Goal: Transaction & Acquisition: Book appointment/travel/reservation

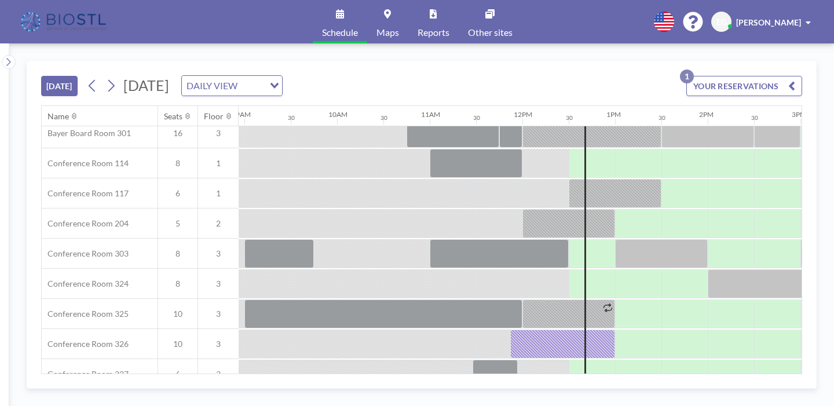
scroll to position [339, 828]
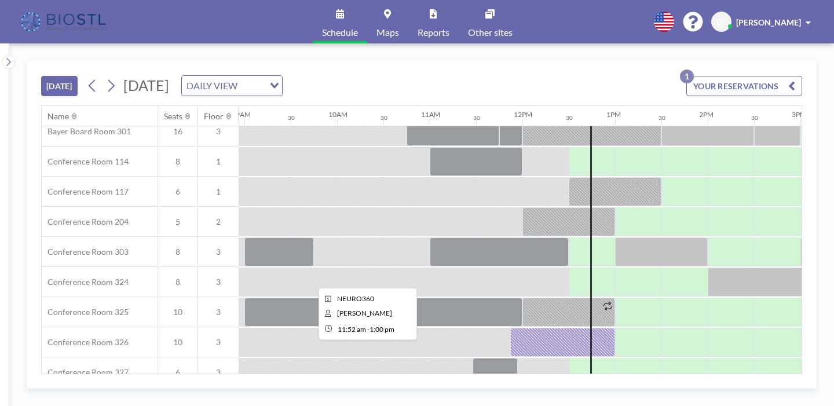
click at [510, 328] on div at bounding box center [562, 342] width 105 height 29
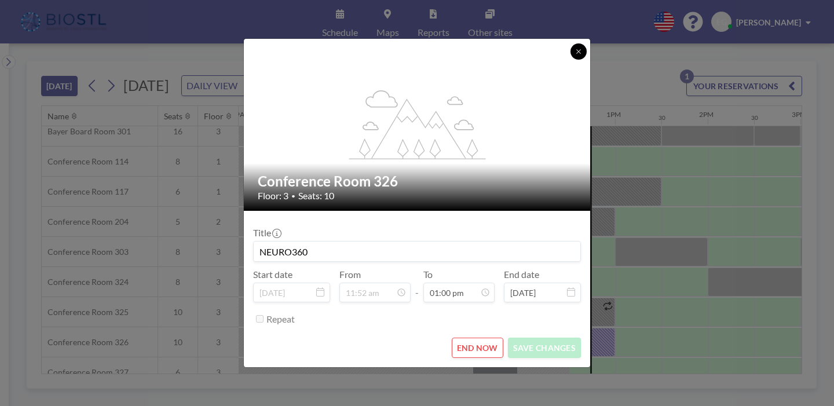
click at [570, 60] on button at bounding box center [578, 51] width 16 height 16
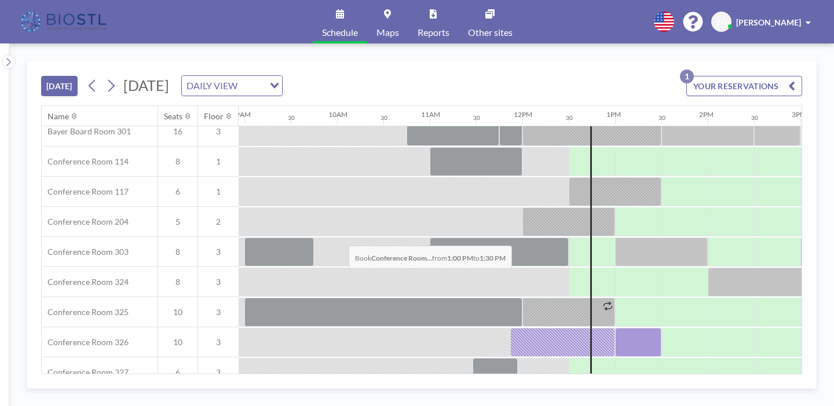
click at [615, 328] on div at bounding box center [638, 342] width 46 height 29
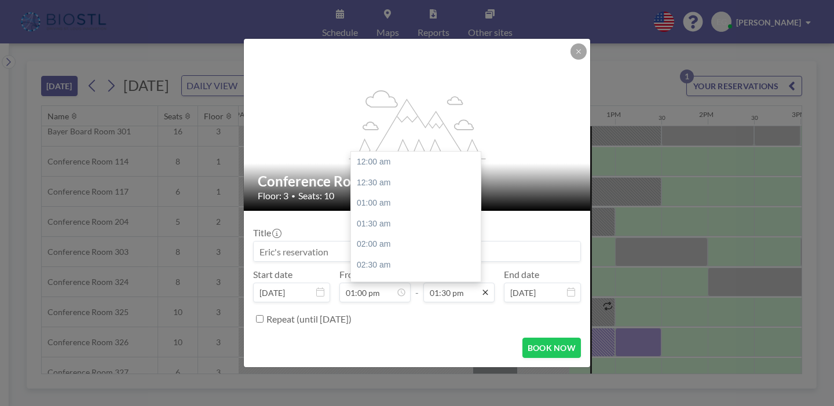
scroll to position [499, 0]
click at [396, 271] on div "03:00 pm" at bounding box center [416, 281] width 130 height 21
type input "03:00 pm"
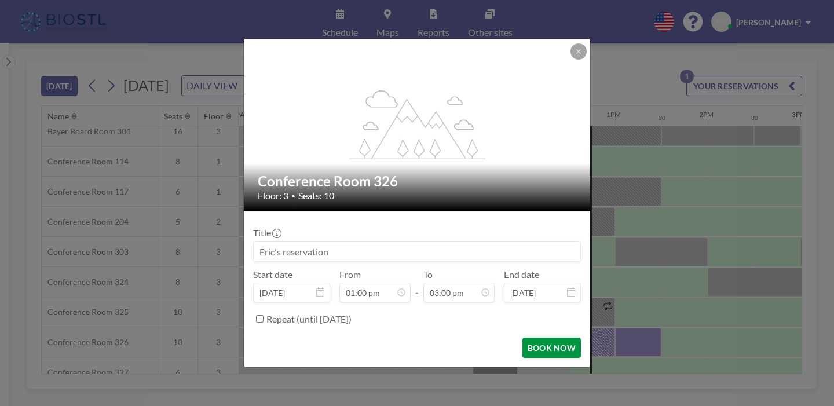
click at [522, 338] on button "BOOK NOW" at bounding box center [551, 348] width 58 height 20
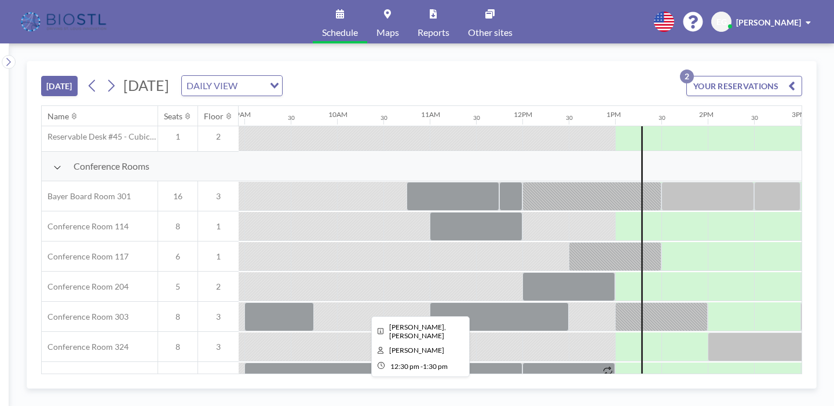
scroll to position [287, 828]
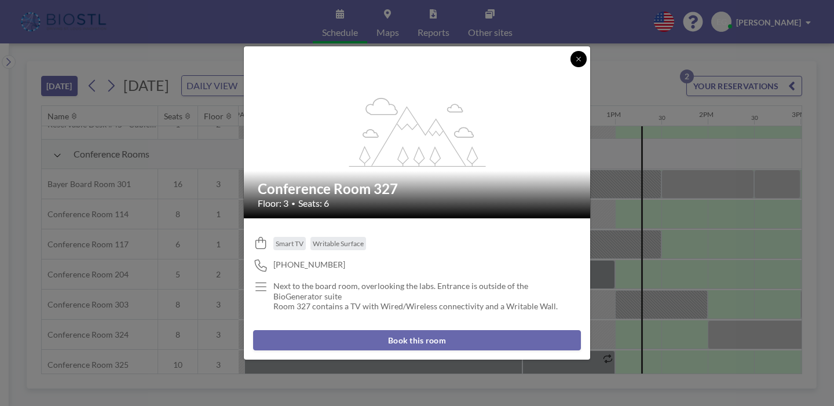
click at [575, 63] on icon at bounding box center [578, 59] width 7 height 7
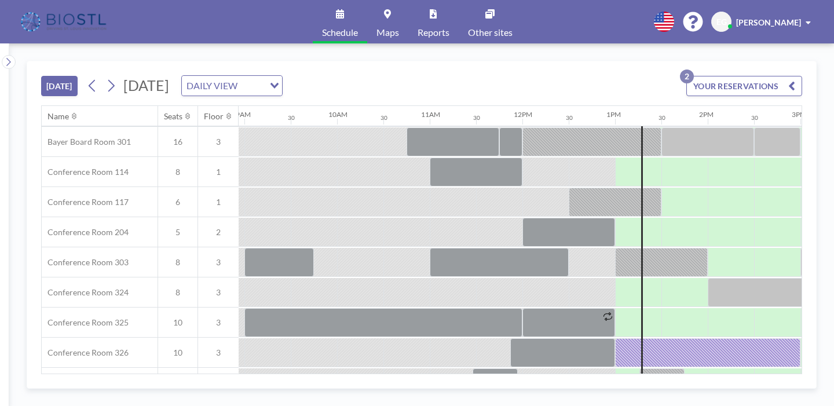
scroll to position [329, 827]
